Goal: Find specific page/section: Find specific page/section

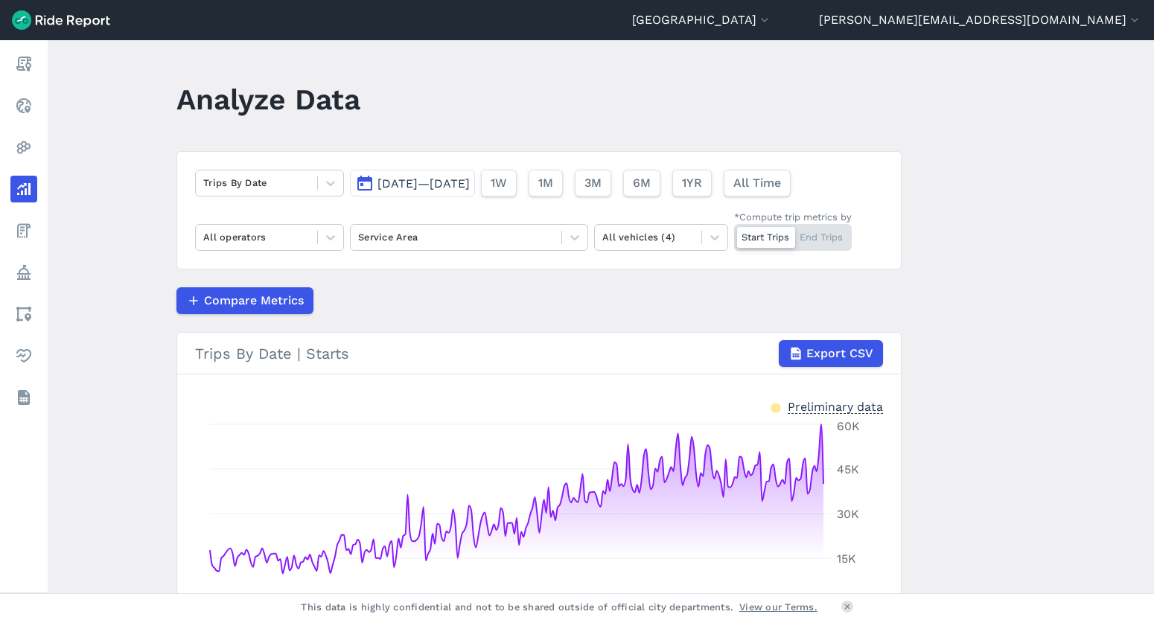
click at [772, 19] on button "[GEOGRAPHIC_DATA]" at bounding box center [702, 20] width 140 height 18
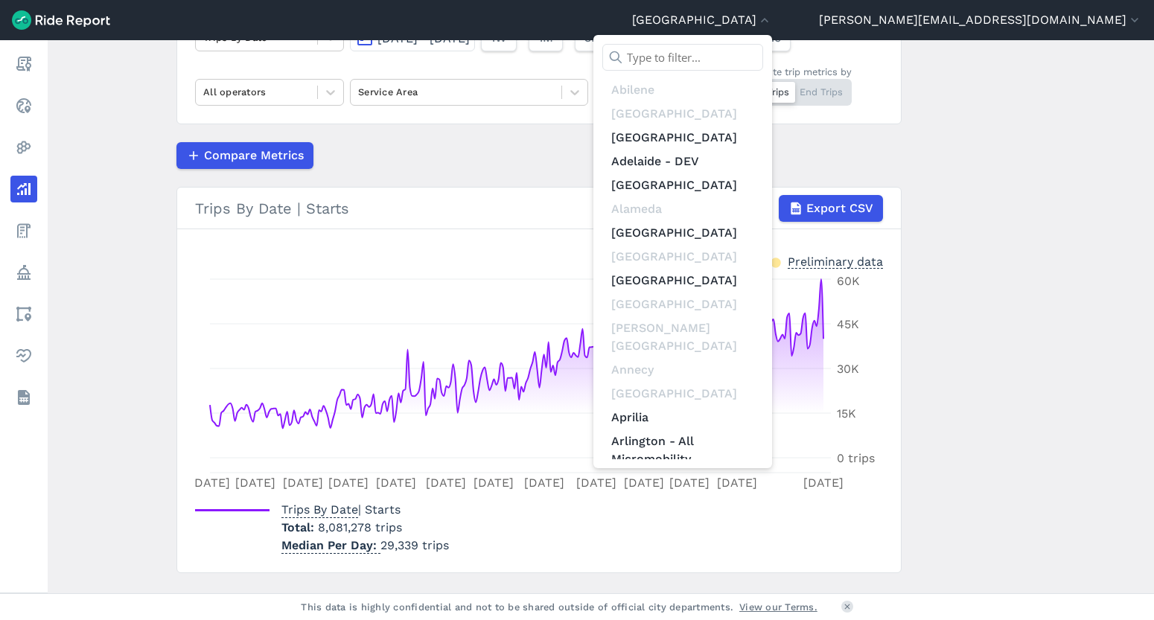
click at [763, 51] on input "text" at bounding box center [683, 57] width 161 height 27
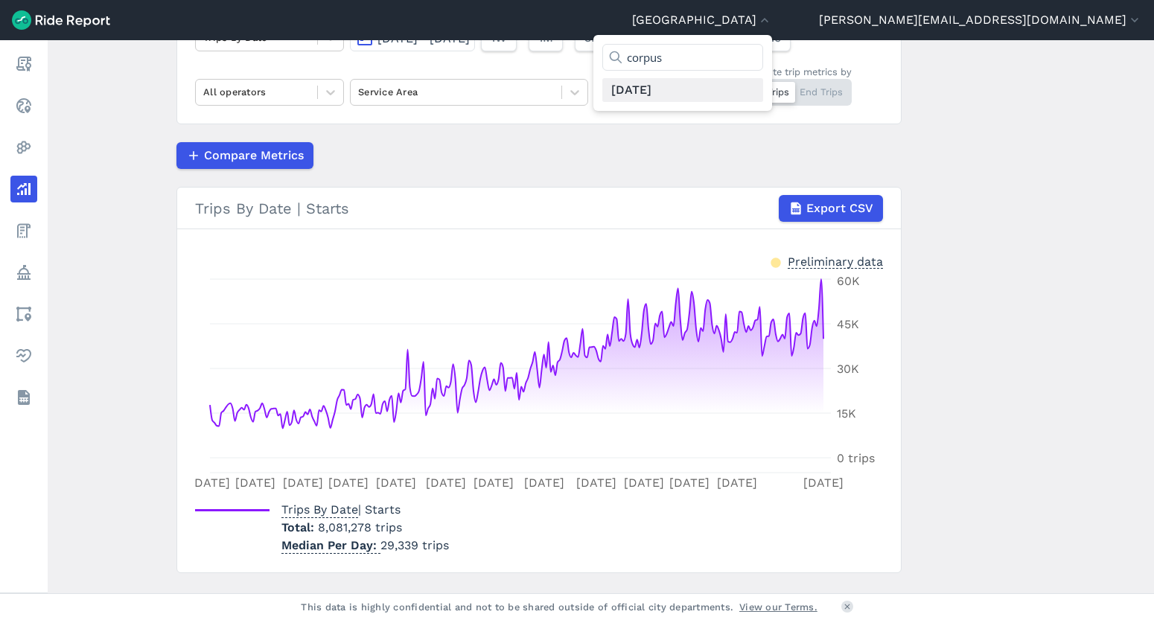
type input "corpus"
click at [763, 93] on link "[DATE]" at bounding box center [683, 90] width 161 height 24
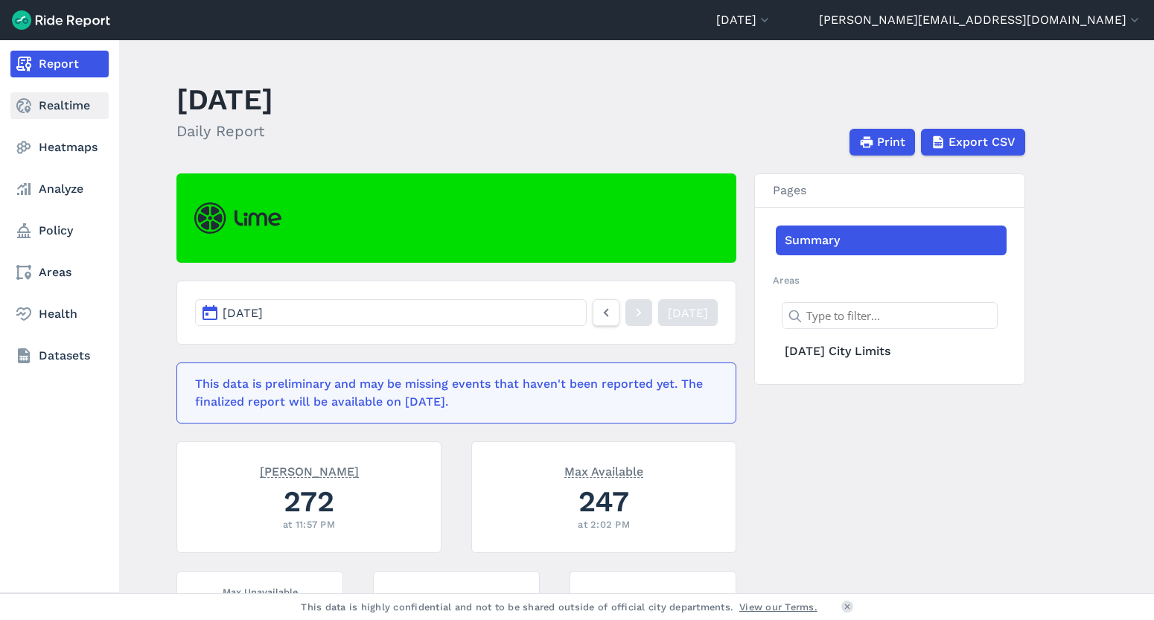
click at [78, 109] on link "Realtime" at bounding box center [59, 105] width 98 height 27
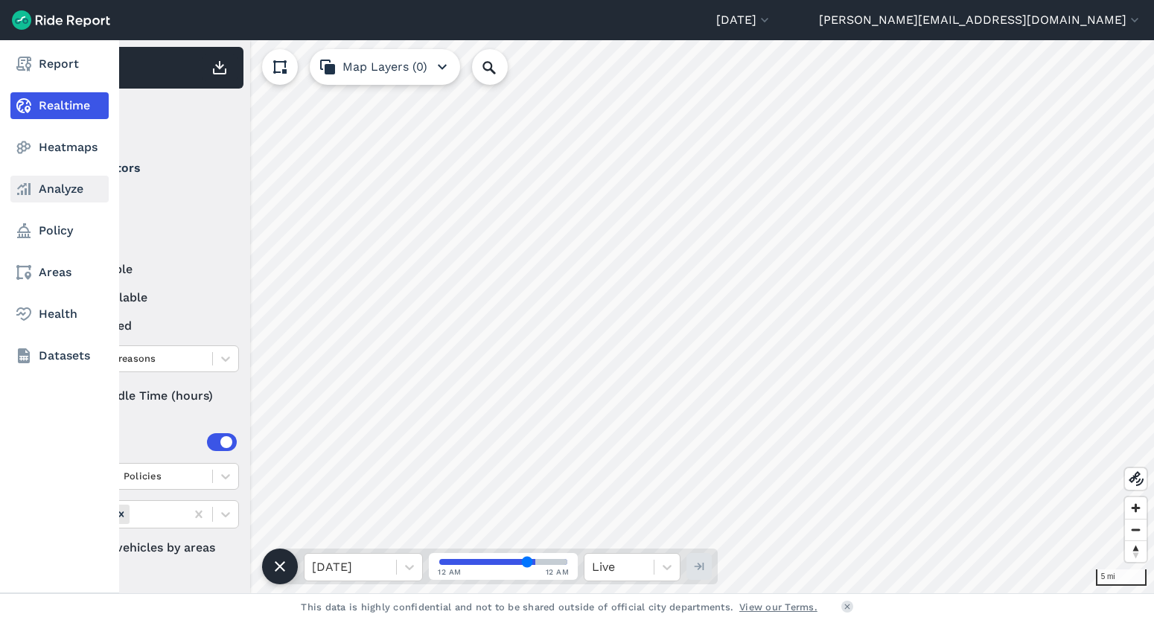
click at [61, 191] on link "Analyze" at bounding box center [59, 189] width 98 height 27
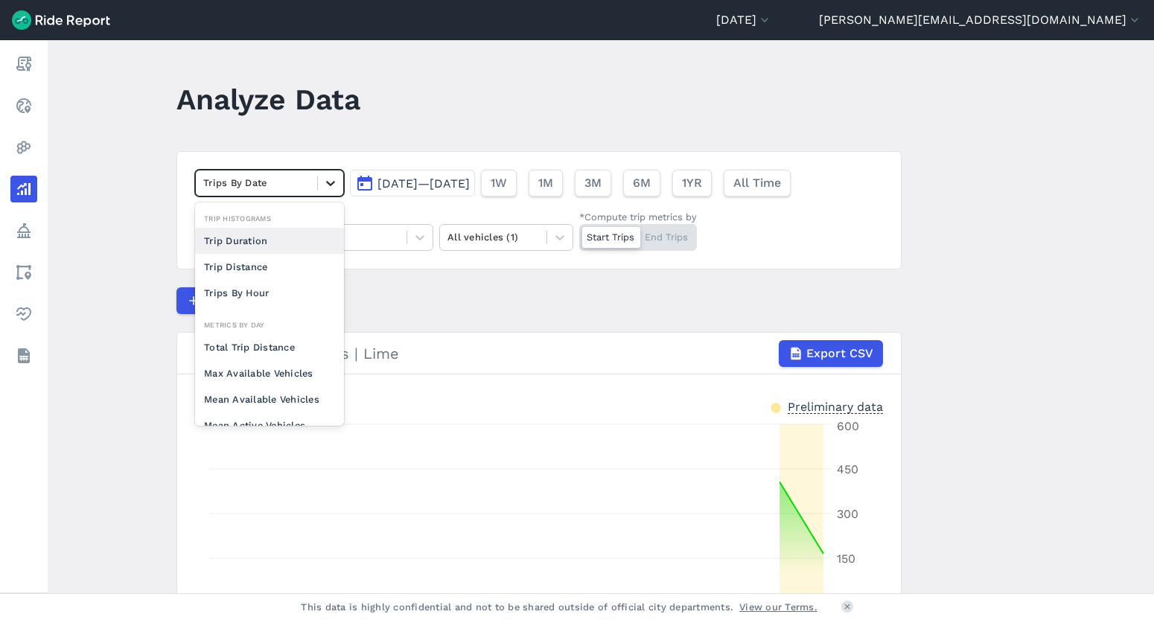
click at [323, 186] on icon at bounding box center [330, 183] width 15 height 15
click at [282, 369] on div "Max Available Vehicles" at bounding box center [269, 373] width 149 height 26
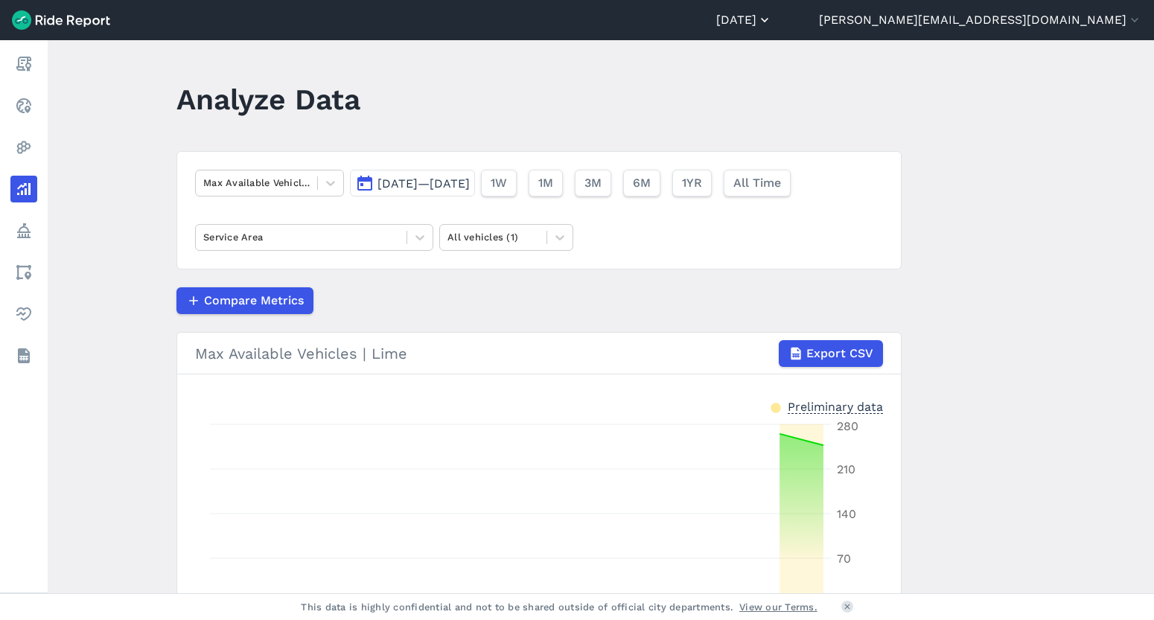
click at [772, 15] on button "[DATE]" at bounding box center [745, 20] width 56 height 18
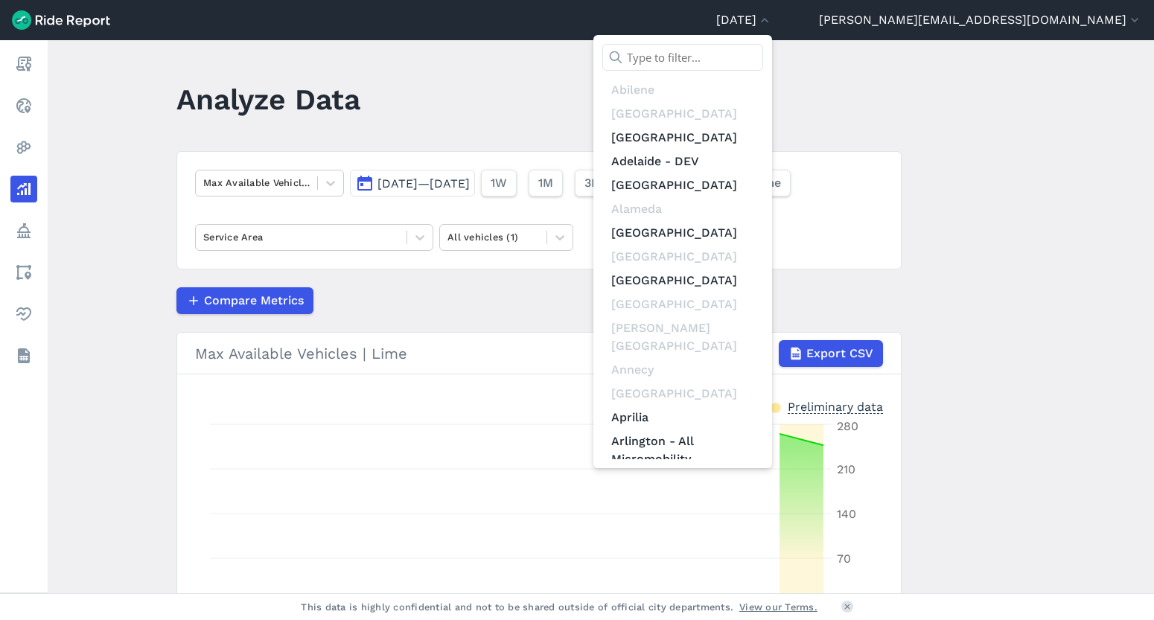
click at [763, 62] on input "text" at bounding box center [683, 57] width 161 height 27
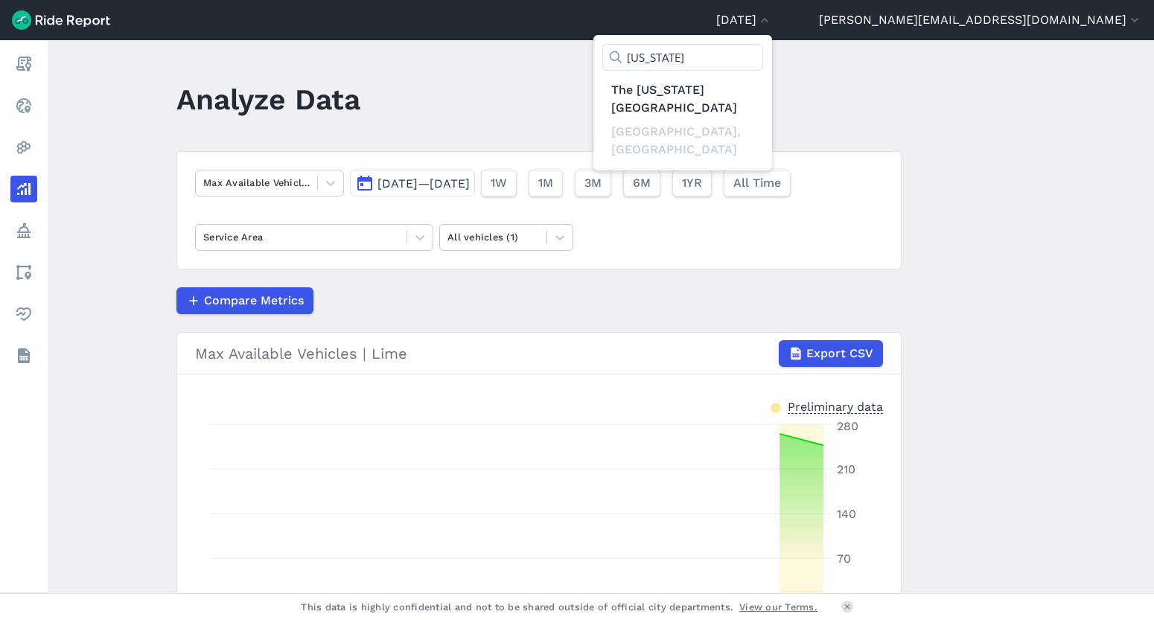
type input "[US_STATE]"
click at [763, 89] on link "The [US_STATE][GEOGRAPHIC_DATA]" at bounding box center [683, 99] width 161 height 42
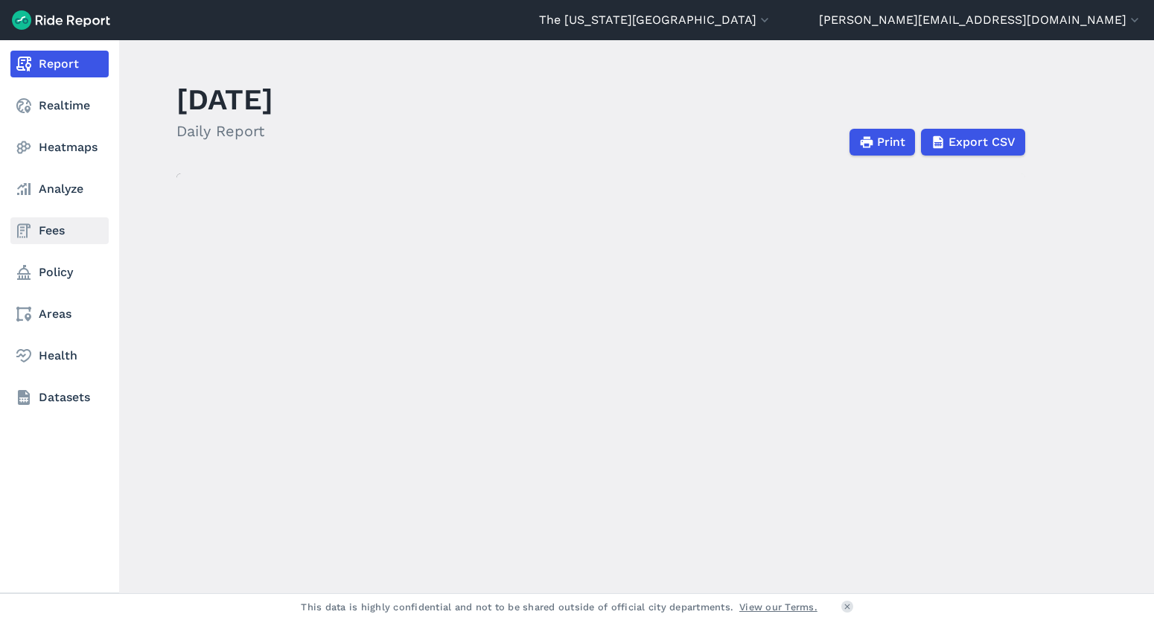
click at [49, 229] on link "Fees" at bounding box center [59, 230] width 98 height 27
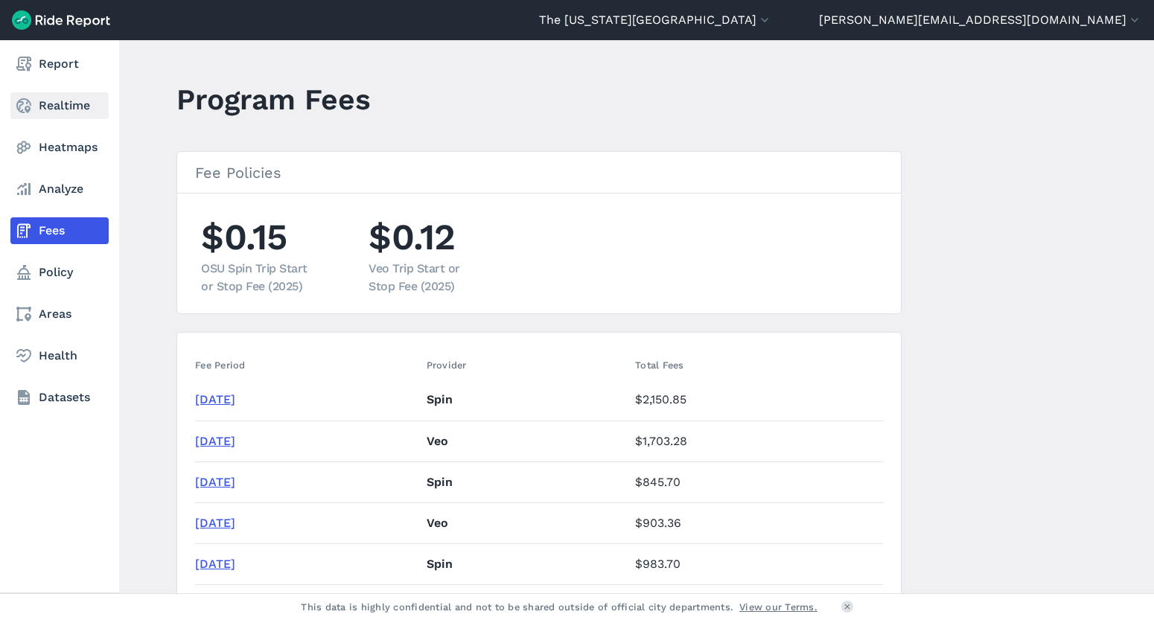
click at [45, 104] on link "Realtime" at bounding box center [59, 105] width 98 height 27
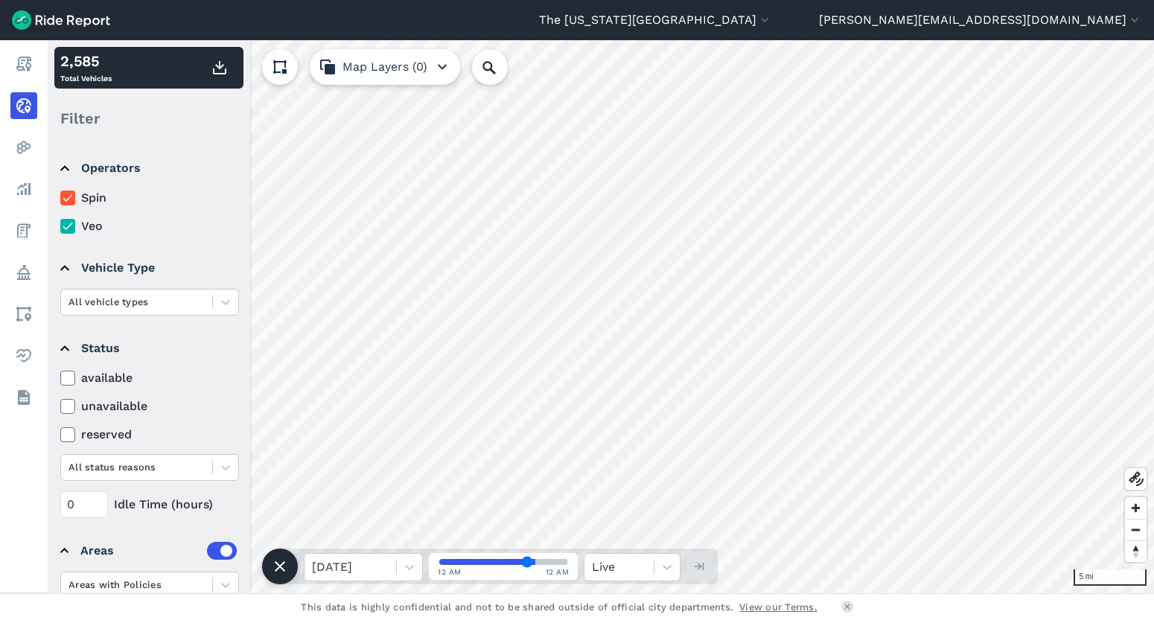
click at [66, 228] on use at bounding box center [68, 226] width 10 height 7
click at [60, 227] on input "Veo" at bounding box center [60, 222] width 0 height 10
click at [69, 224] on icon at bounding box center [67, 226] width 13 height 15
click at [60, 224] on input "Veo" at bounding box center [60, 222] width 0 height 10
click at [772, 16] on button "The [US_STATE][GEOGRAPHIC_DATA]" at bounding box center [655, 20] width 233 height 18
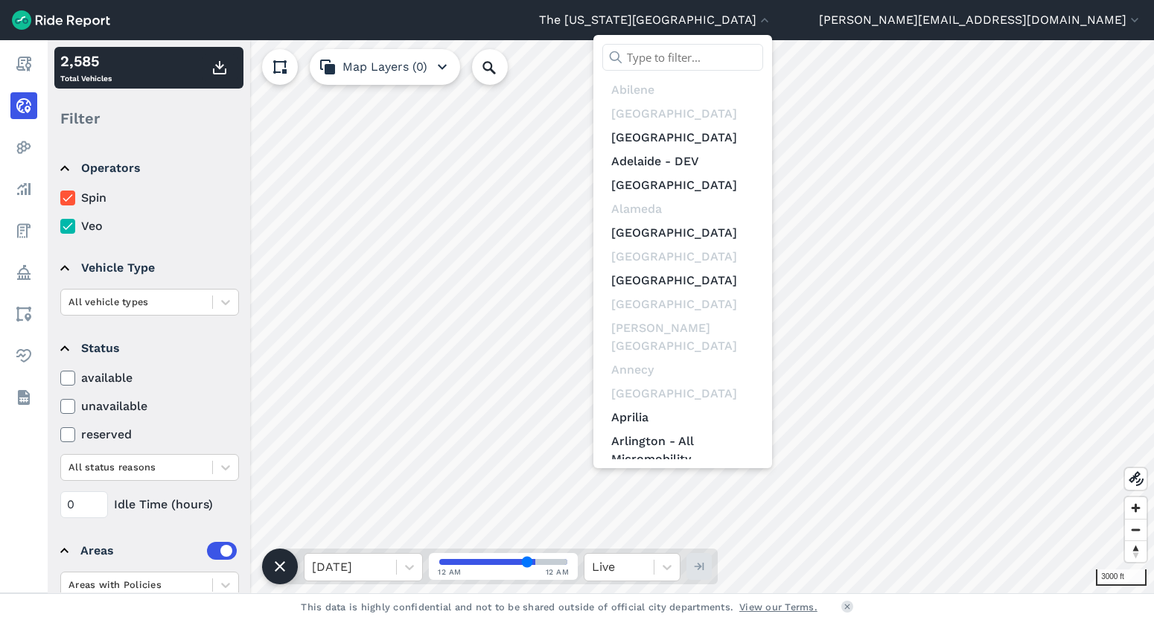
click at [763, 53] on input "text" at bounding box center [683, 57] width 161 height 27
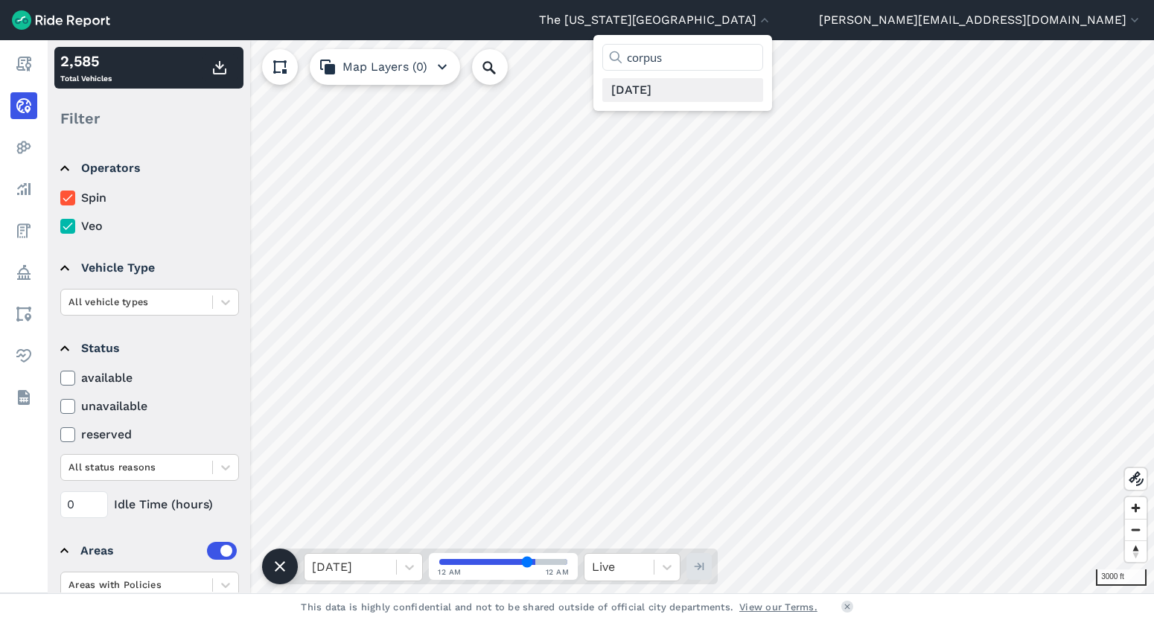
type input "corpus"
click at [763, 89] on link "[DATE]" at bounding box center [683, 90] width 161 height 24
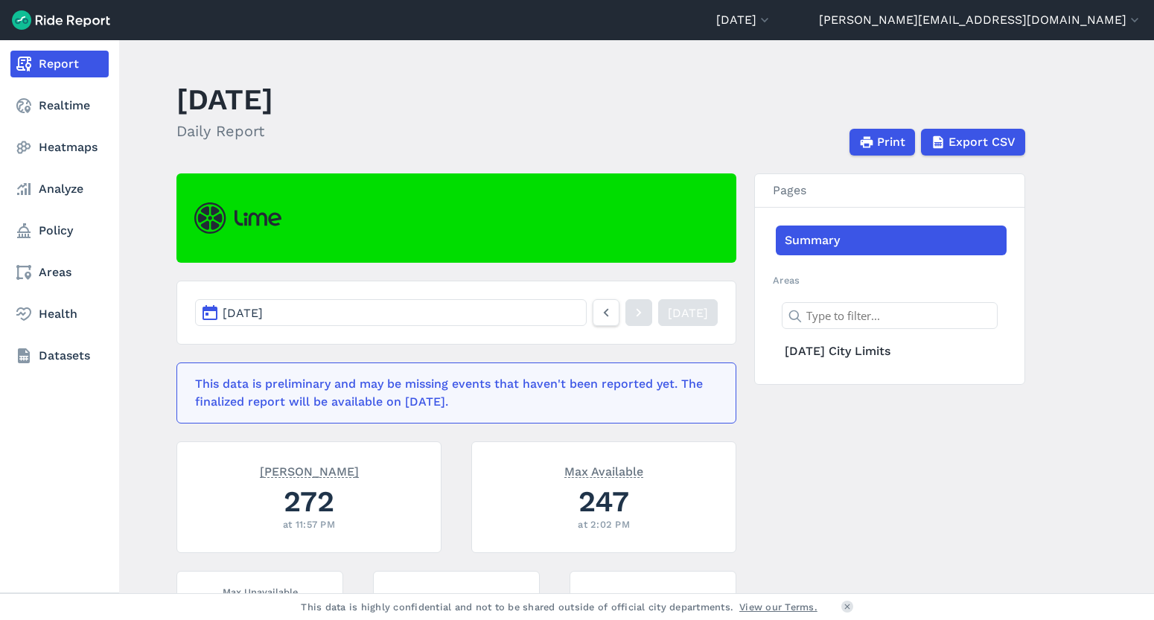
drag, startPoint x: 36, startPoint y: 102, endPoint x: 61, endPoint y: 88, distance: 29.0
click at [36, 102] on link "Realtime" at bounding box center [59, 105] width 98 height 27
